Goal: Task Accomplishment & Management: Use online tool/utility

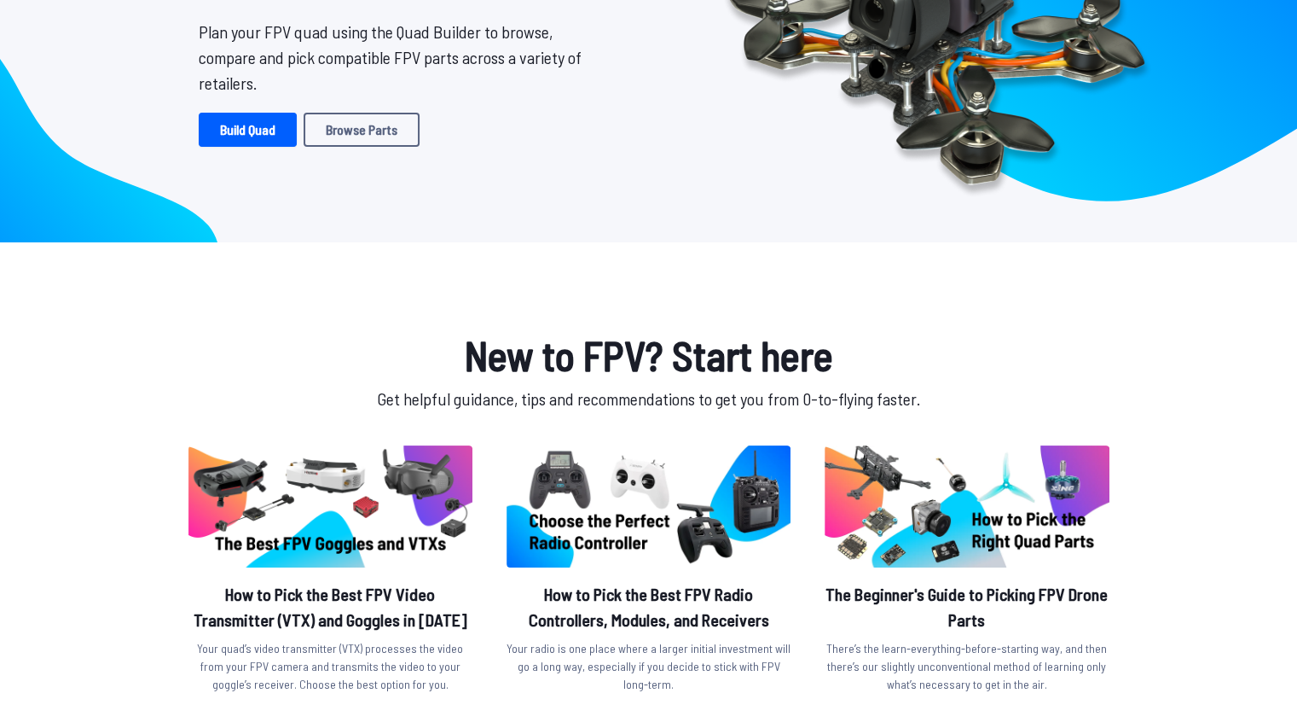
scroll to position [191, 0]
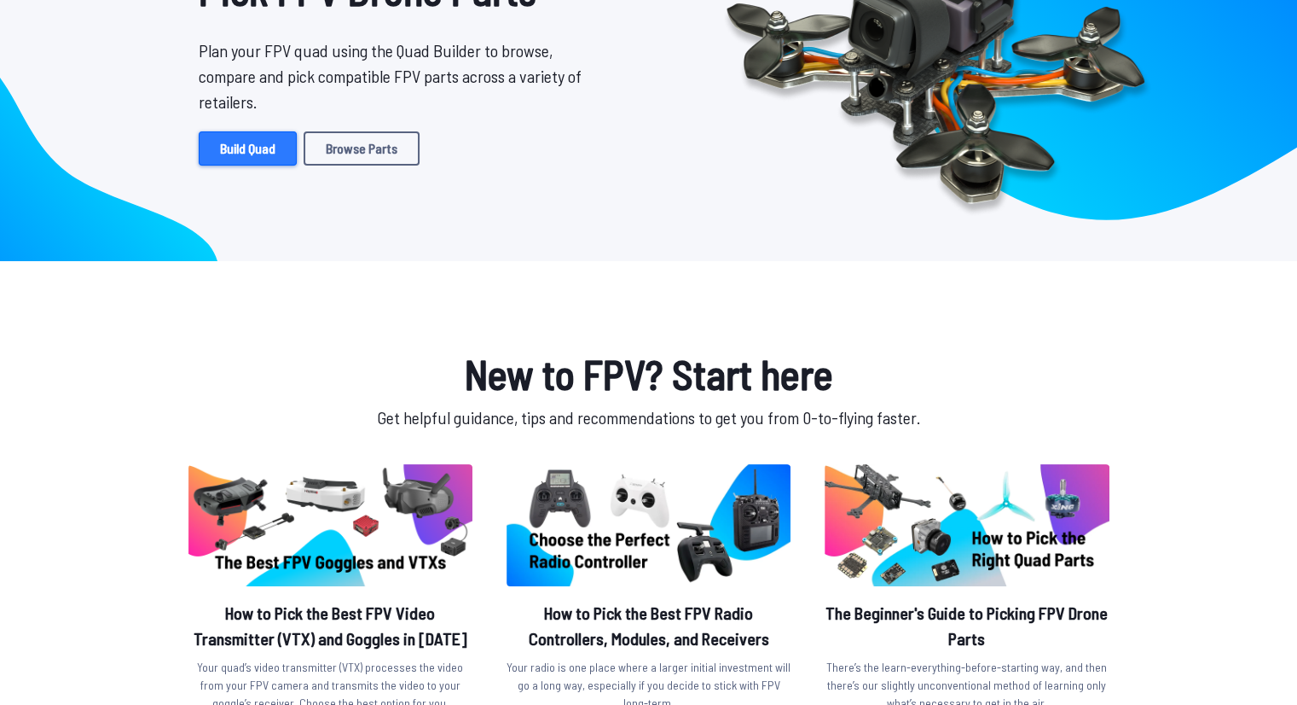
click at [238, 159] on link "Build Quad" at bounding box center [248, 148] width 98 height 34
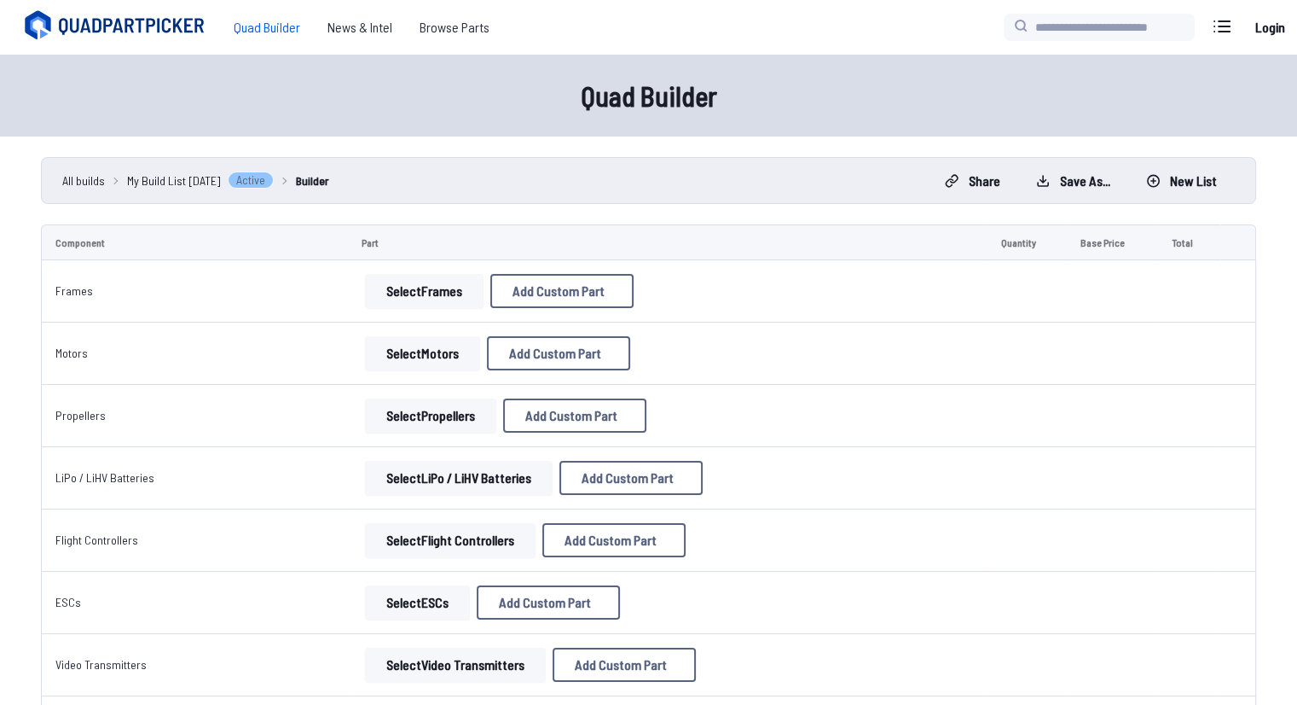
click at [434, 299] on button "Select Frames" at bounding box center [424, 291] width 119 height 34
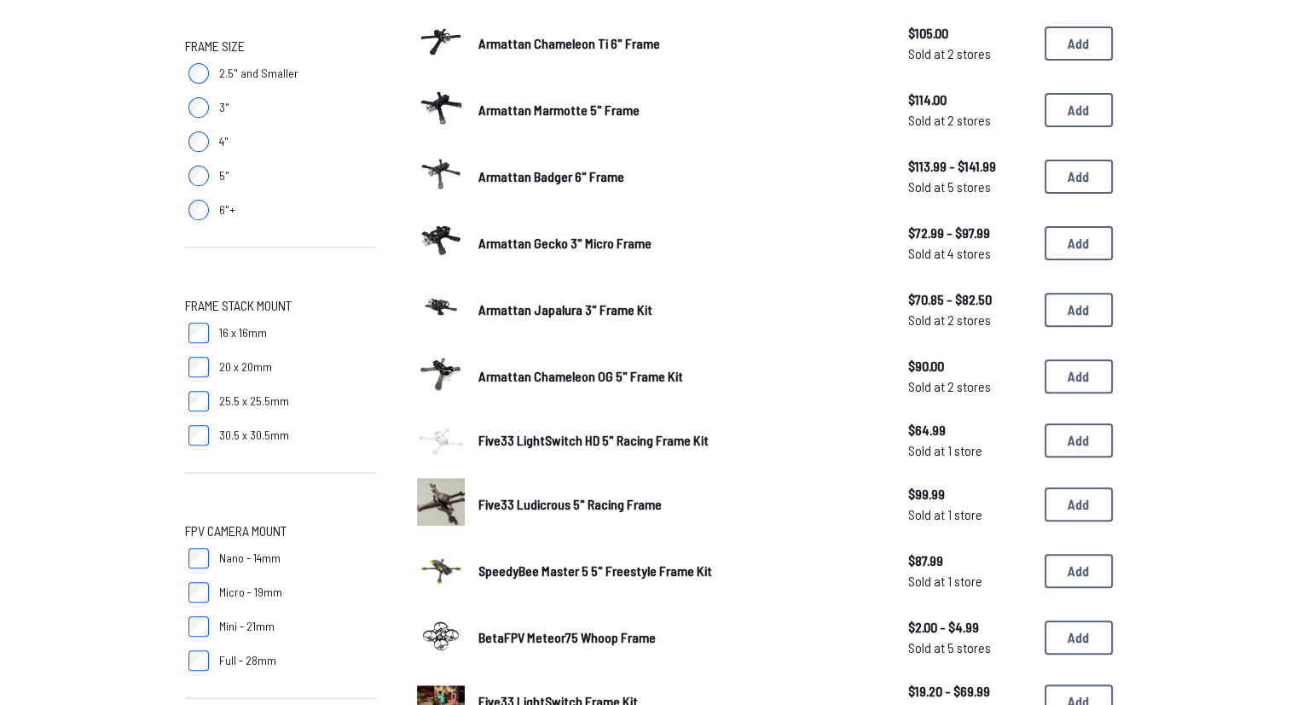
scroll to position [444, 0]
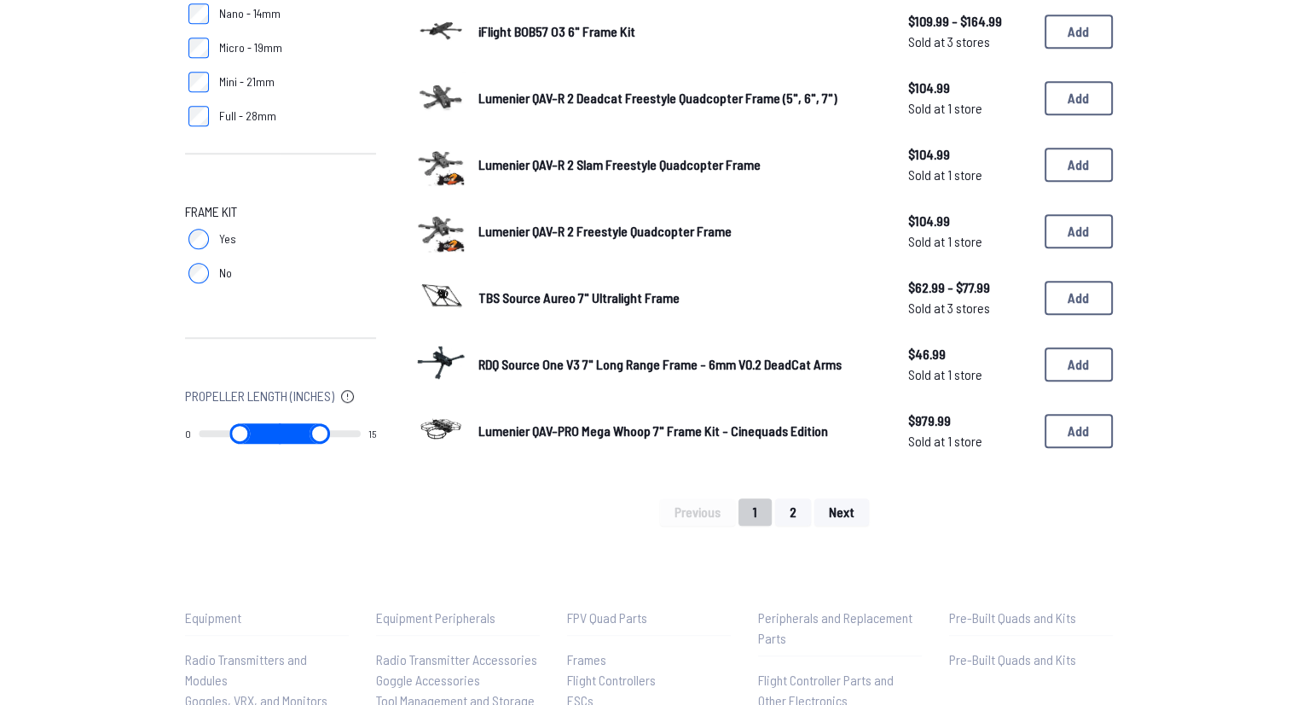
scroll to position [1104, 0]
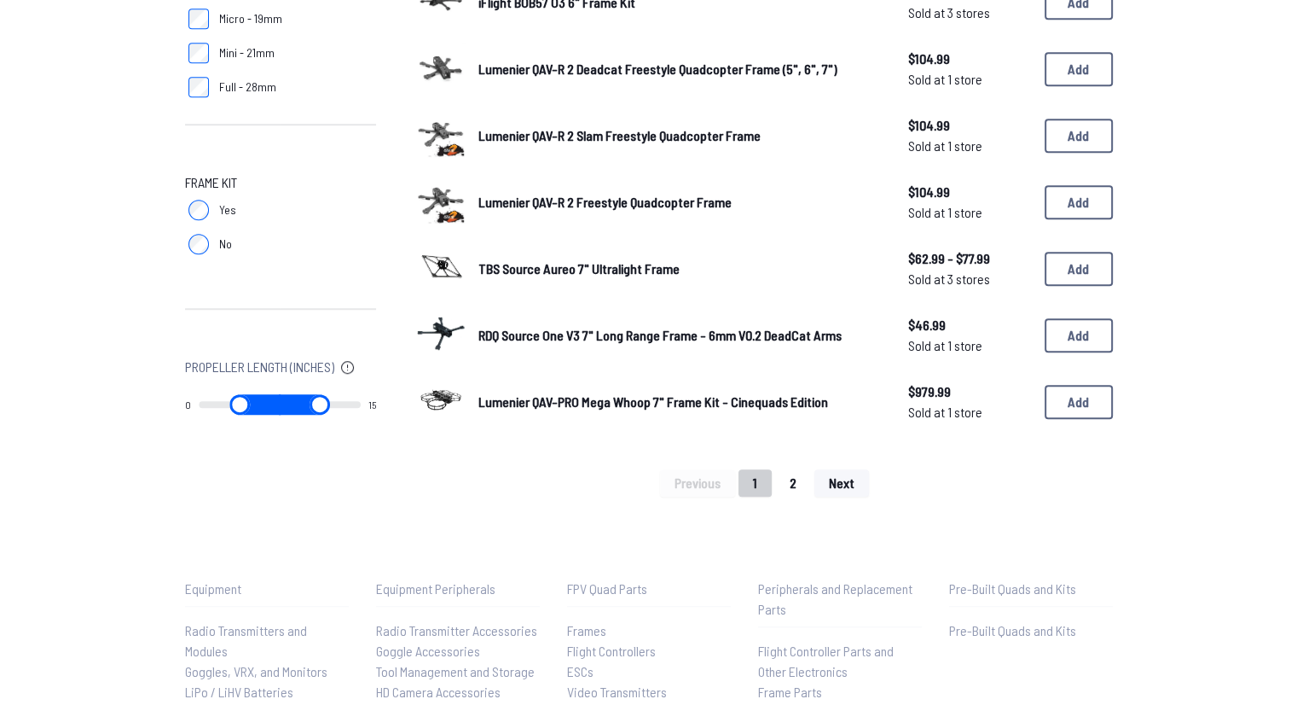
click at [788, 484] on button "2" at bounding box center [793, 482] width 36 height 27
